Goal: Task Accomplishment & Management: Complete application form

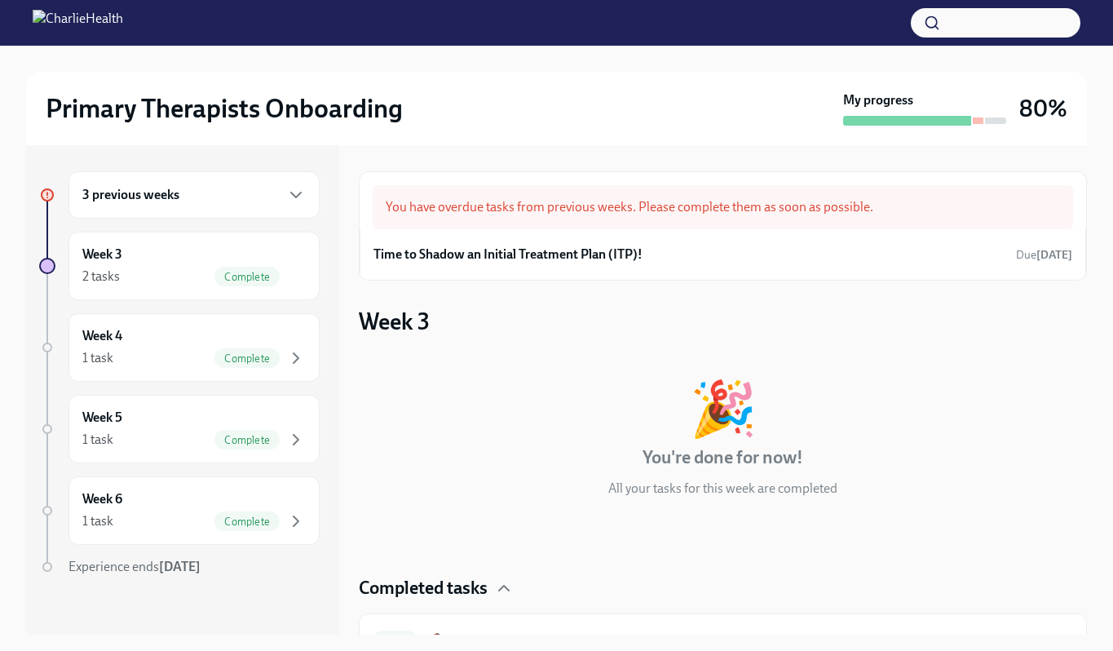
click at [496, 212] on div "You have overdue tasks from previous weeks. Please complete them as soon as pos…" at bounding box center [723, 207] width 700 height 44
click at [262, 197] on div "3 previous weeks" at bounding box center [193, 195] width 223 height 20
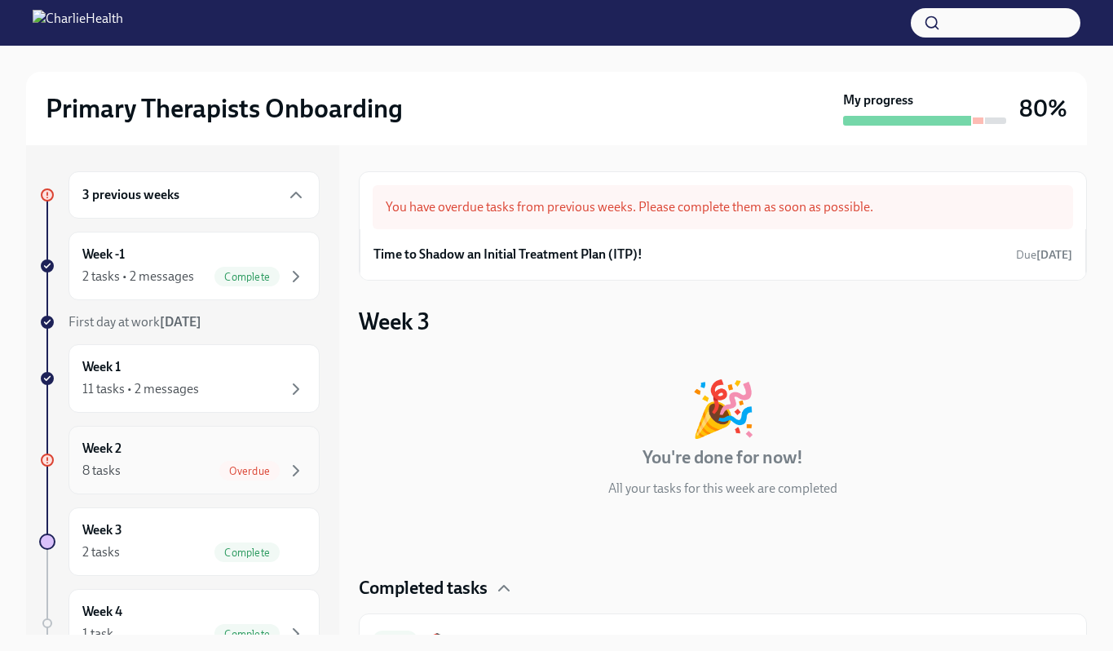
click at [240, 466] on span "Overdue" at bounding box center [249, 471] width 60 height 12
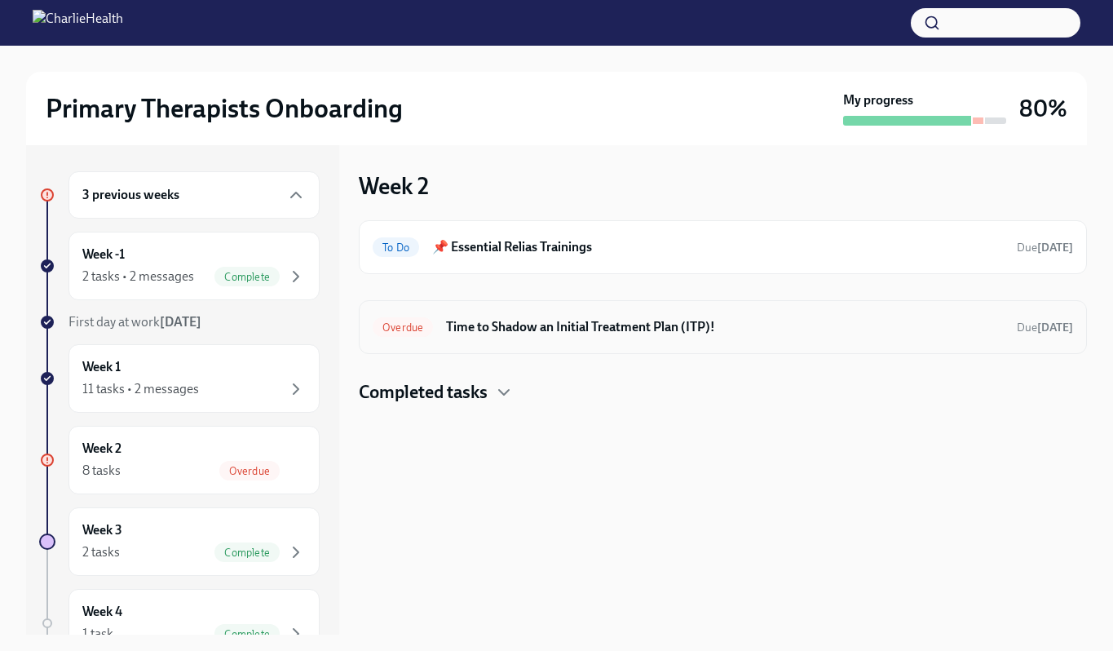
click at [632, 338] on div "Overdue Time to Shadow an Initial Treatment Plan (ITP)! Due [DATE]" at bounding box center [723, 327] width 700 height 26
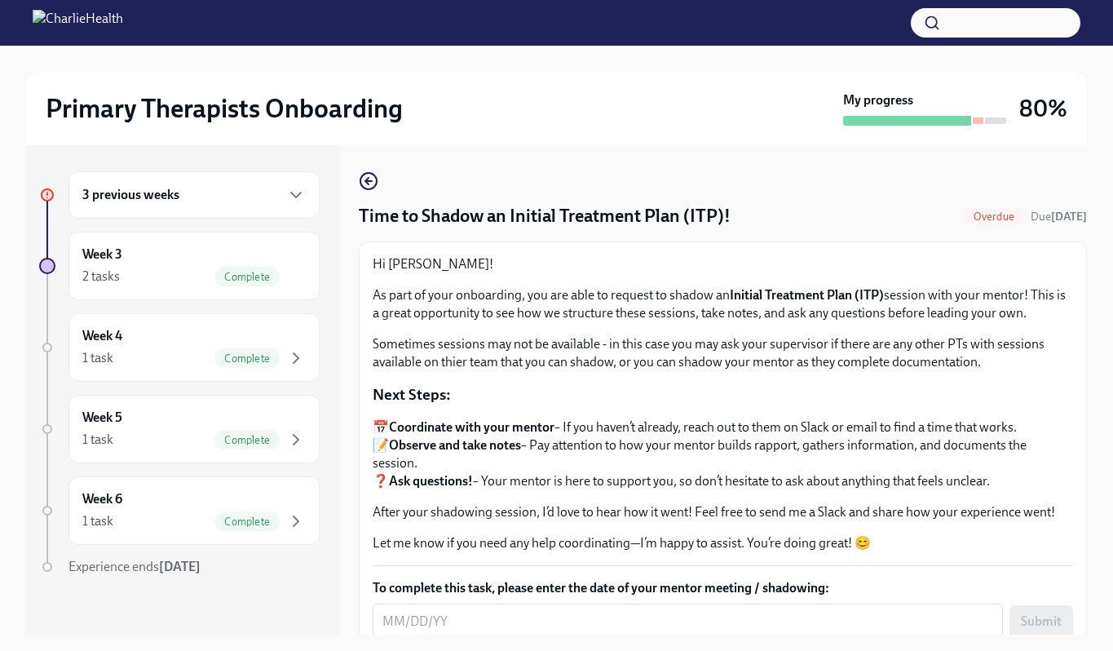
scroll to position [19, 0]
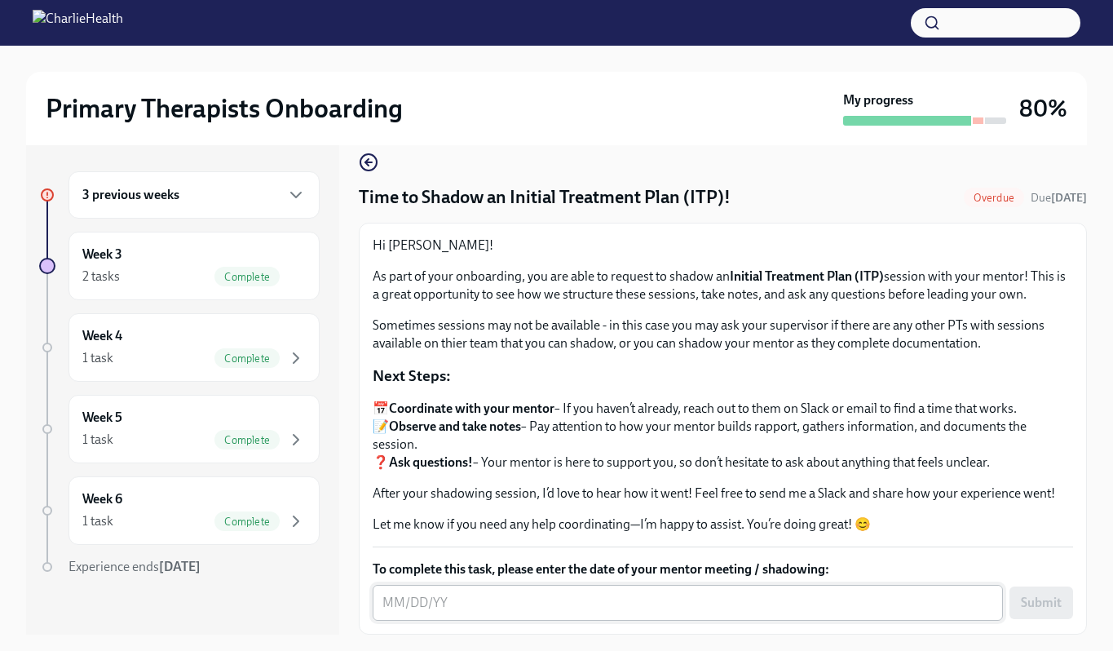
click at [449, 603] on textarea "To complete this task, please enter the date of your mentor meeting / shadowing:" at bounding box center [687, 603] width 611 height 20
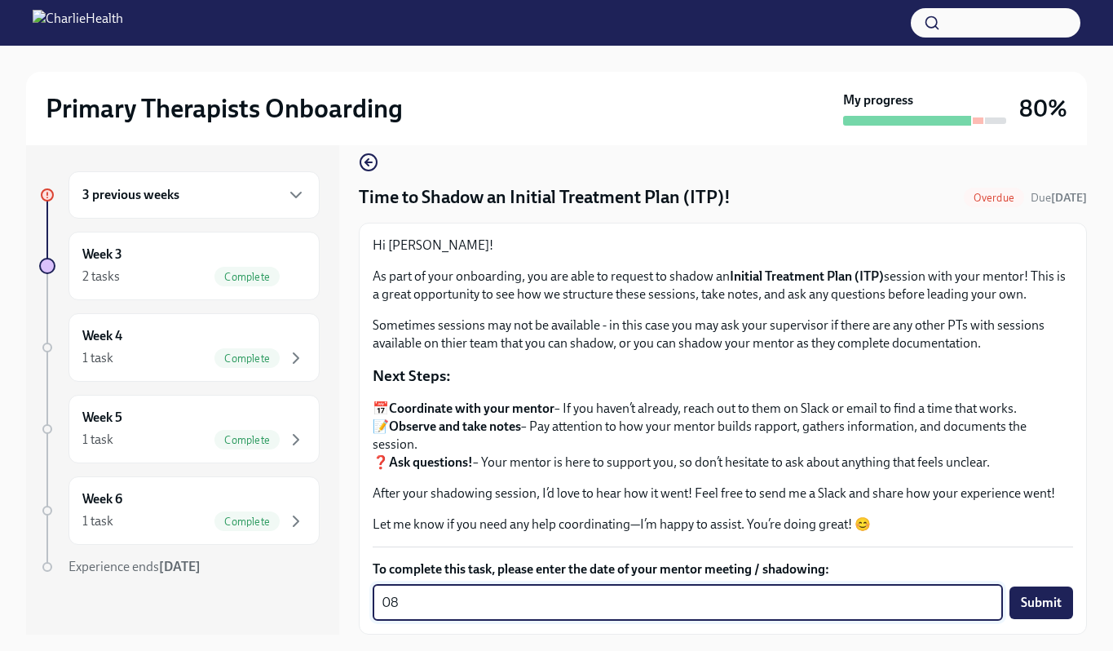
type textarea "0"
type textarea "[DATE]"
click at [1049, 601] on span "Submit" at bounding box center [1041, 602] width 41 height 16
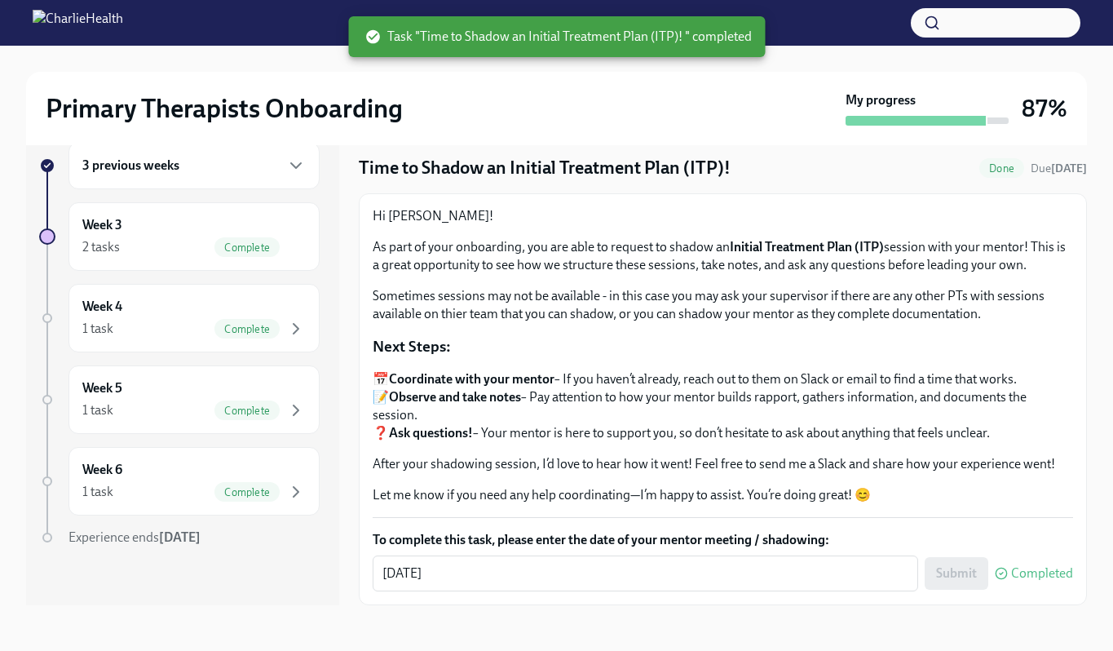
scroll to position [0, 0]
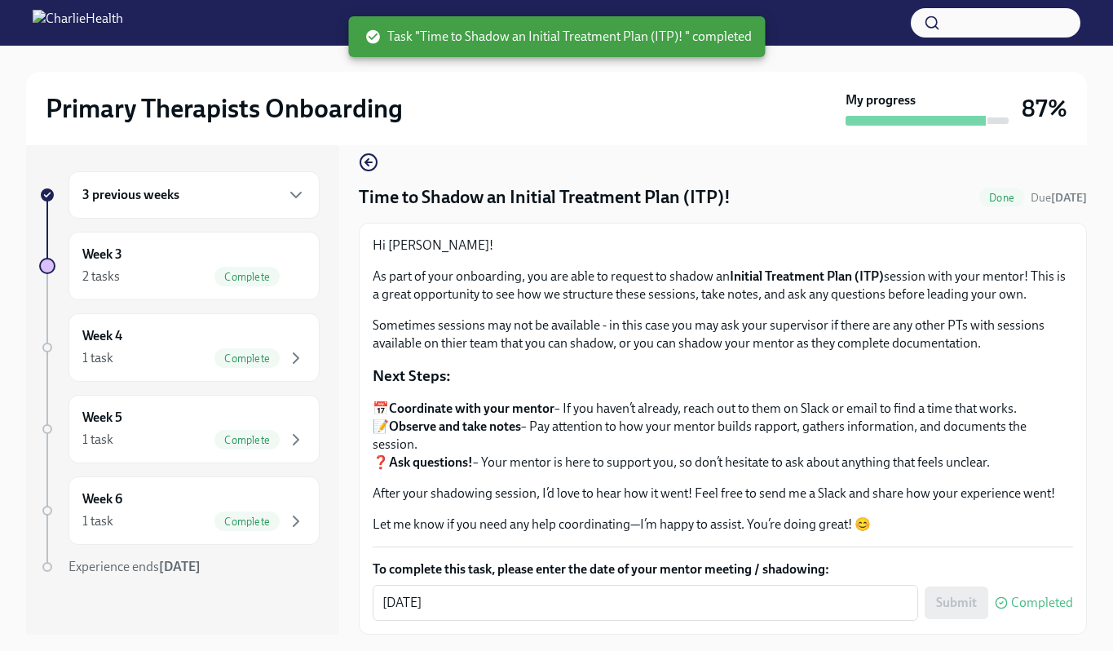
click at [158, 210] on div "3 previous weeks" at bounding box center [193, 194] width 251 height 47
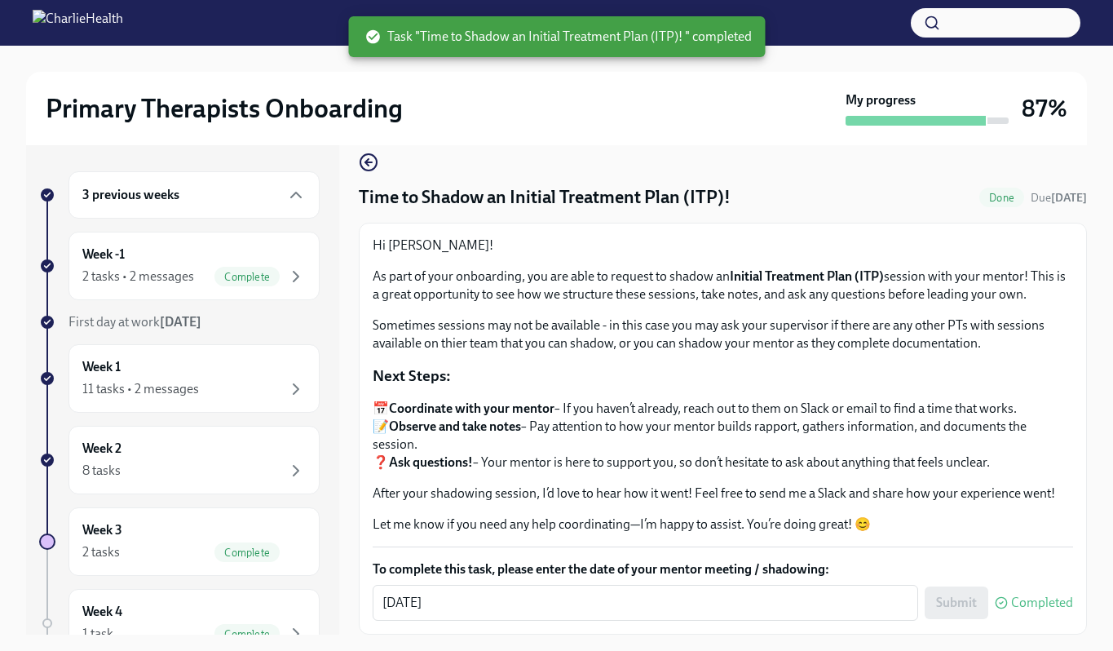
click at [980, 194] on span "Done" at bounding box center [1001, 198] width 45 height 12
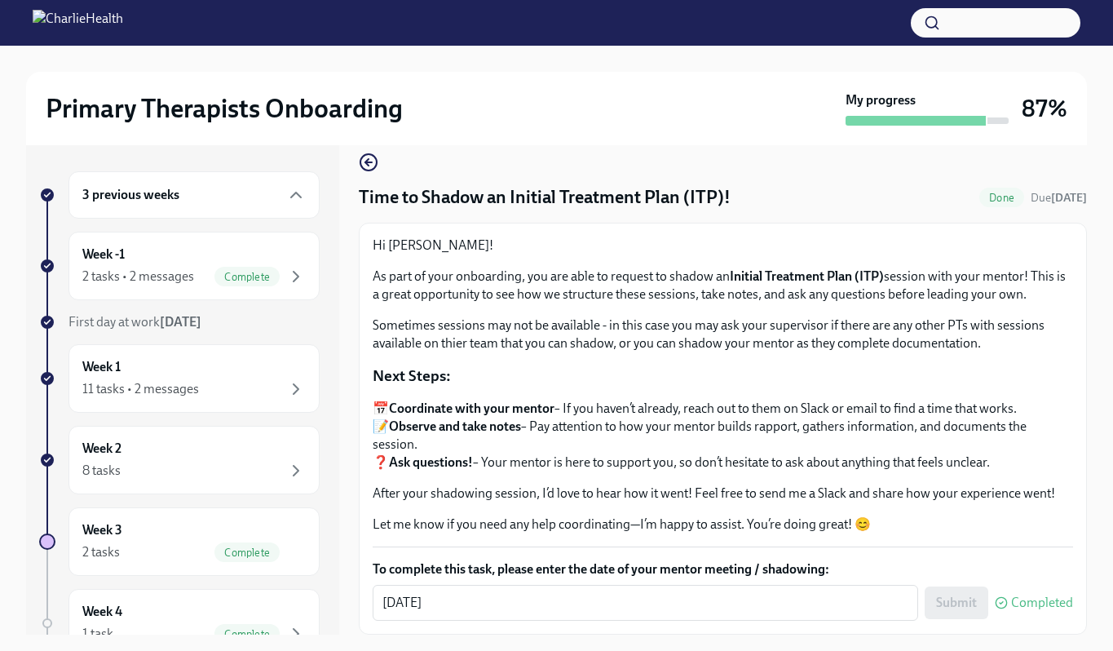
click at [123, 22] on img at bounding box center [78, 23] width 91 height 26
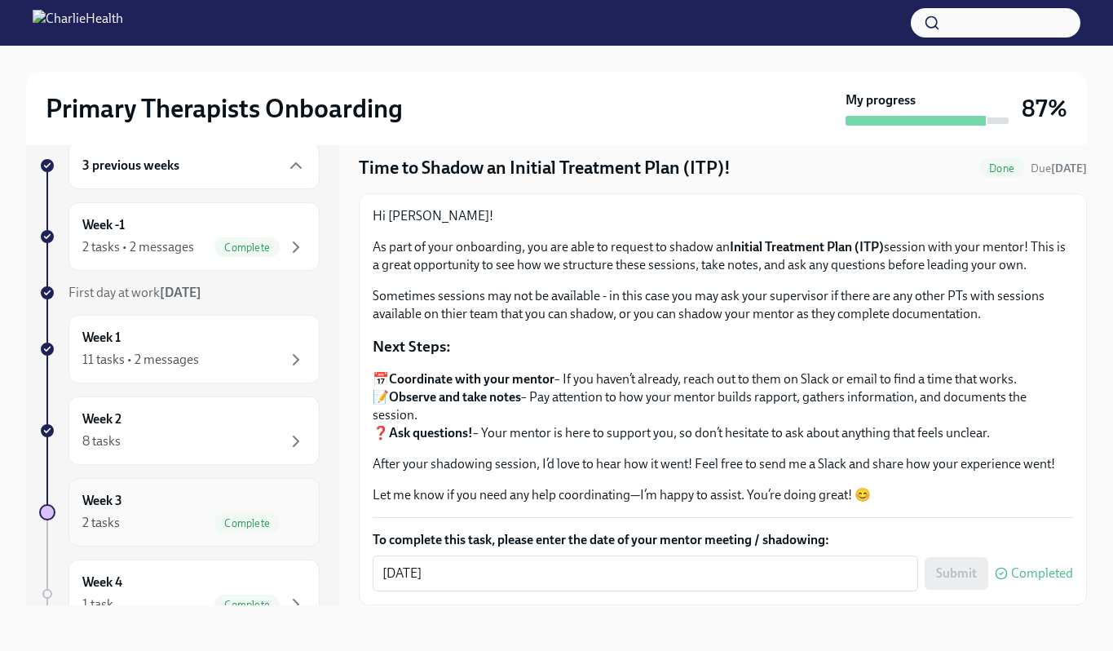
click at [184, 493] on div "Week 3 2 tasks Complete" at bounding box center [193, 512] width 223 height 41
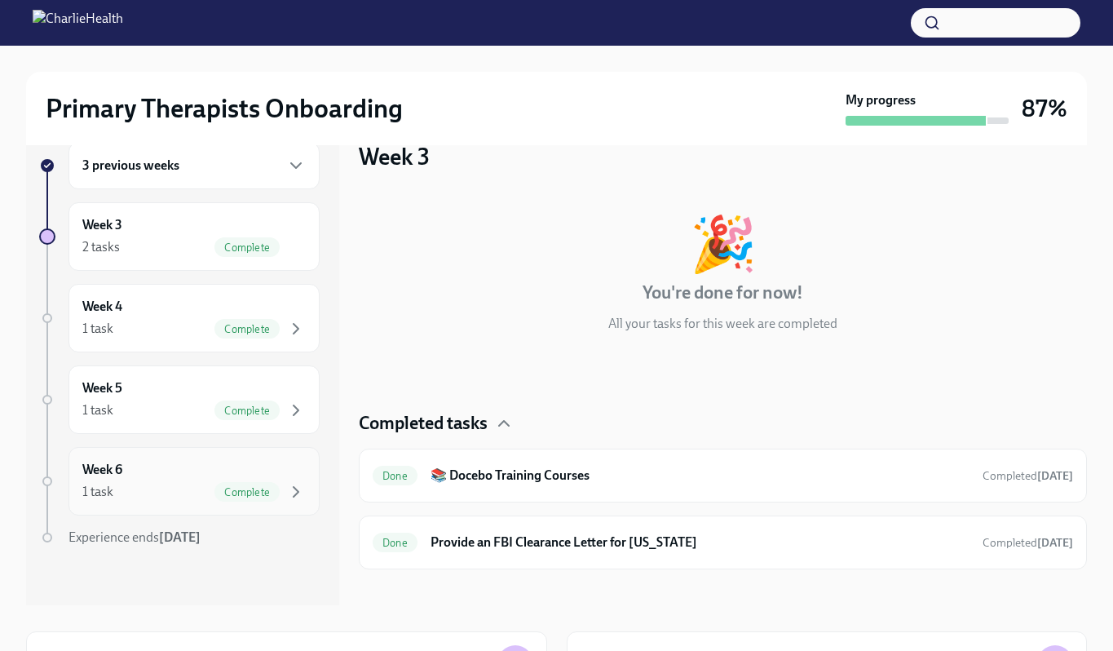
click at [153, 496] on div "1 task Complete" at bounding box center [193, 492] width 223 height 20
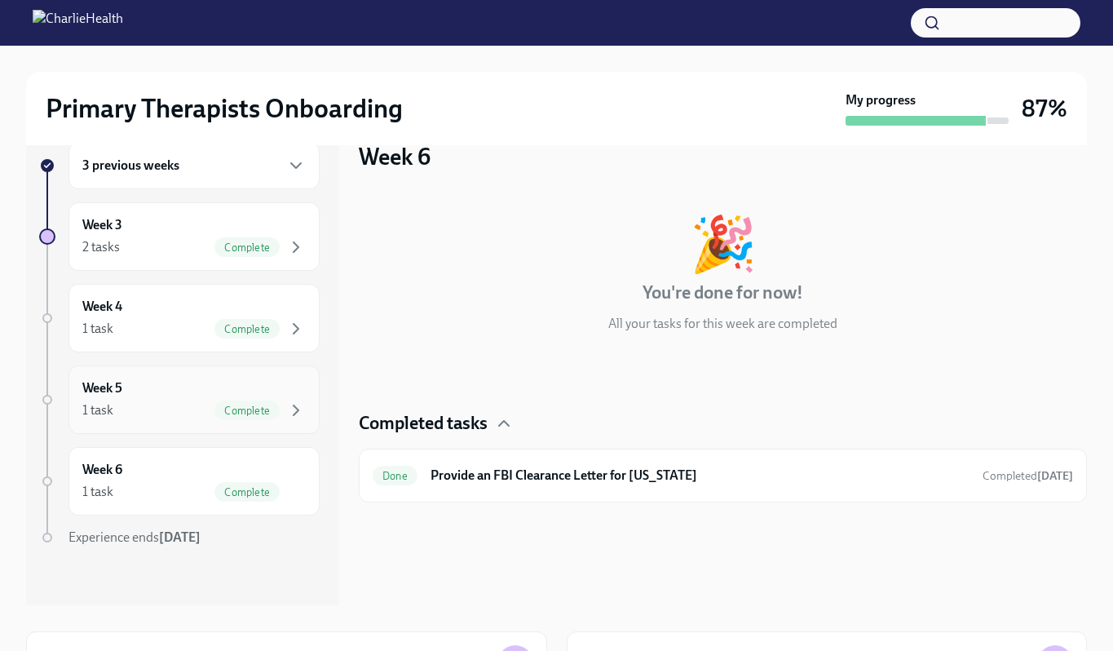
click at [165, 411] on div "1 task Complete" at bounding box center [193, 410] width 223 height 20
click at [173, 321] on div "1 task Complete" at bounding box center [193, 329] width 223 height 20
click at [181, 245] on div "2 tasks Complete" at bounding box center [193, 247] width 223 height 20
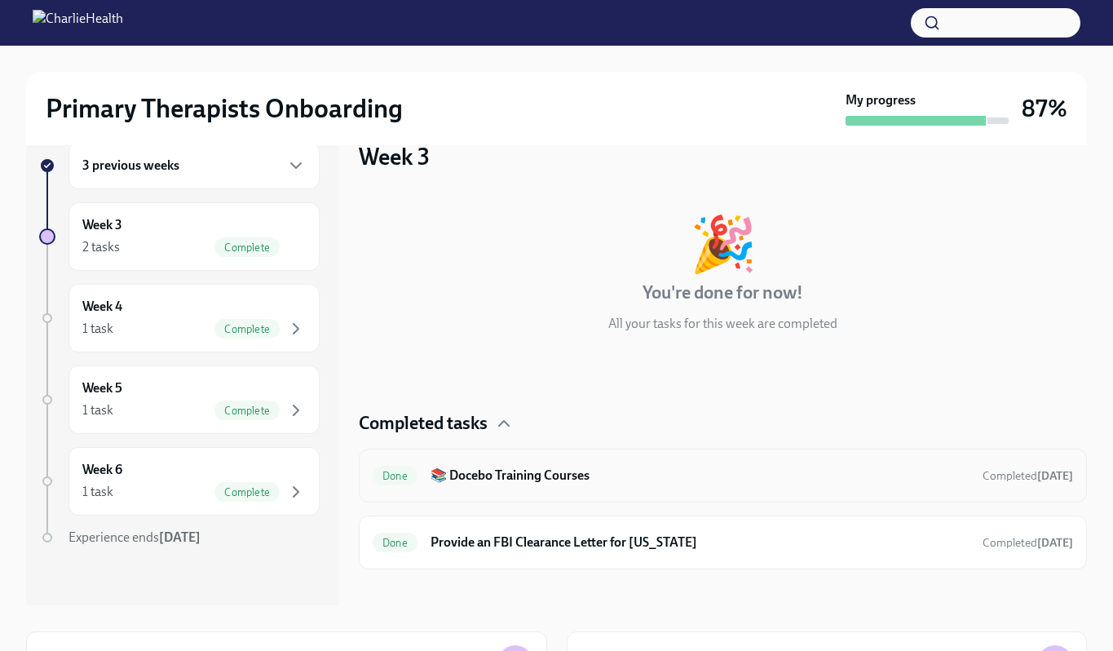
click at [543, 490] on div "Done 📚 Docebo Training Courses Completed [DATE]" at bounding box center [723, 475] width 728 height 54
click at [505, 475] on h6 "📚 Docebo Training Courses" at bounding box center [700, 475] width 539 height 18
